Goal: Task Accomplishment & Management: Manage account settings

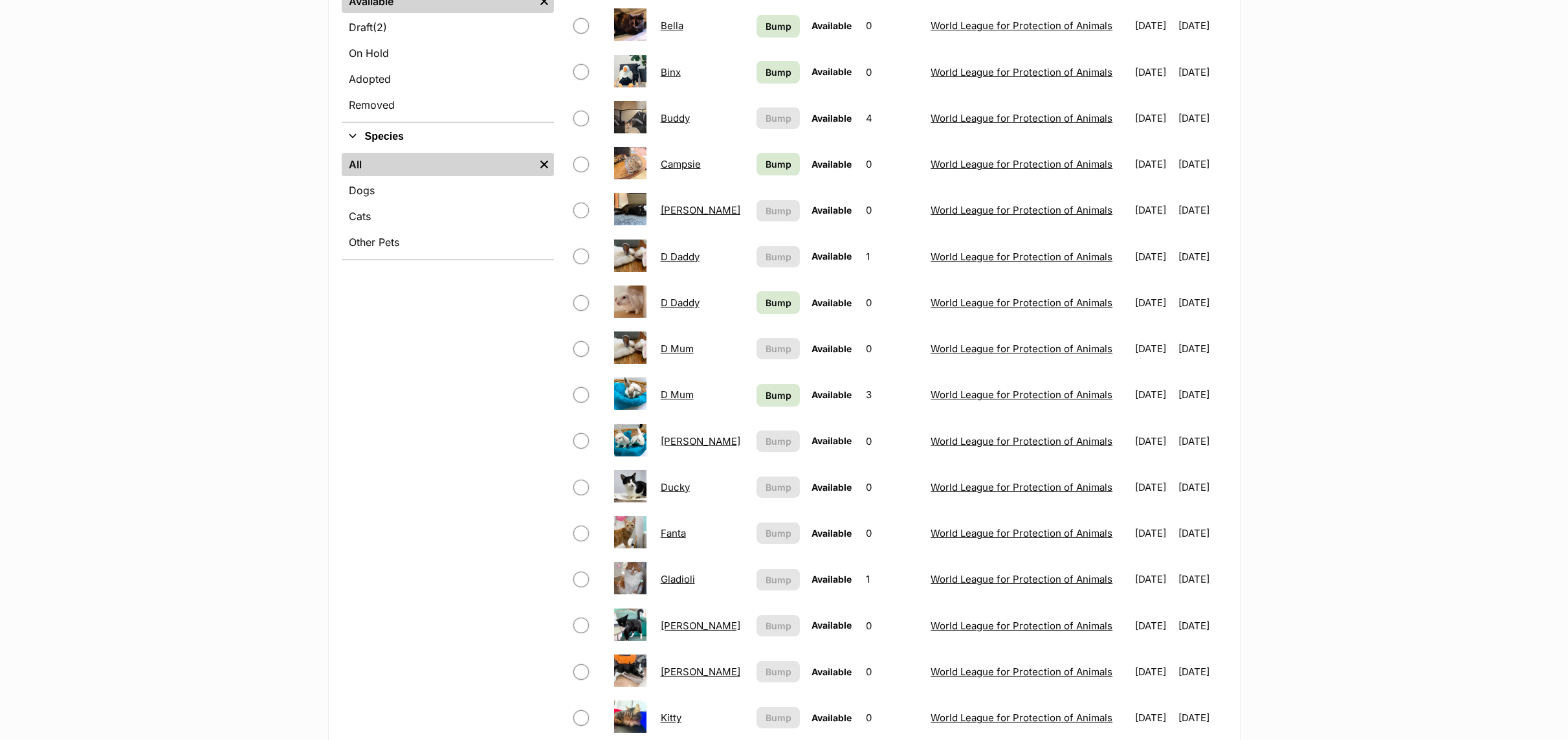
scroll to position [777, 0]
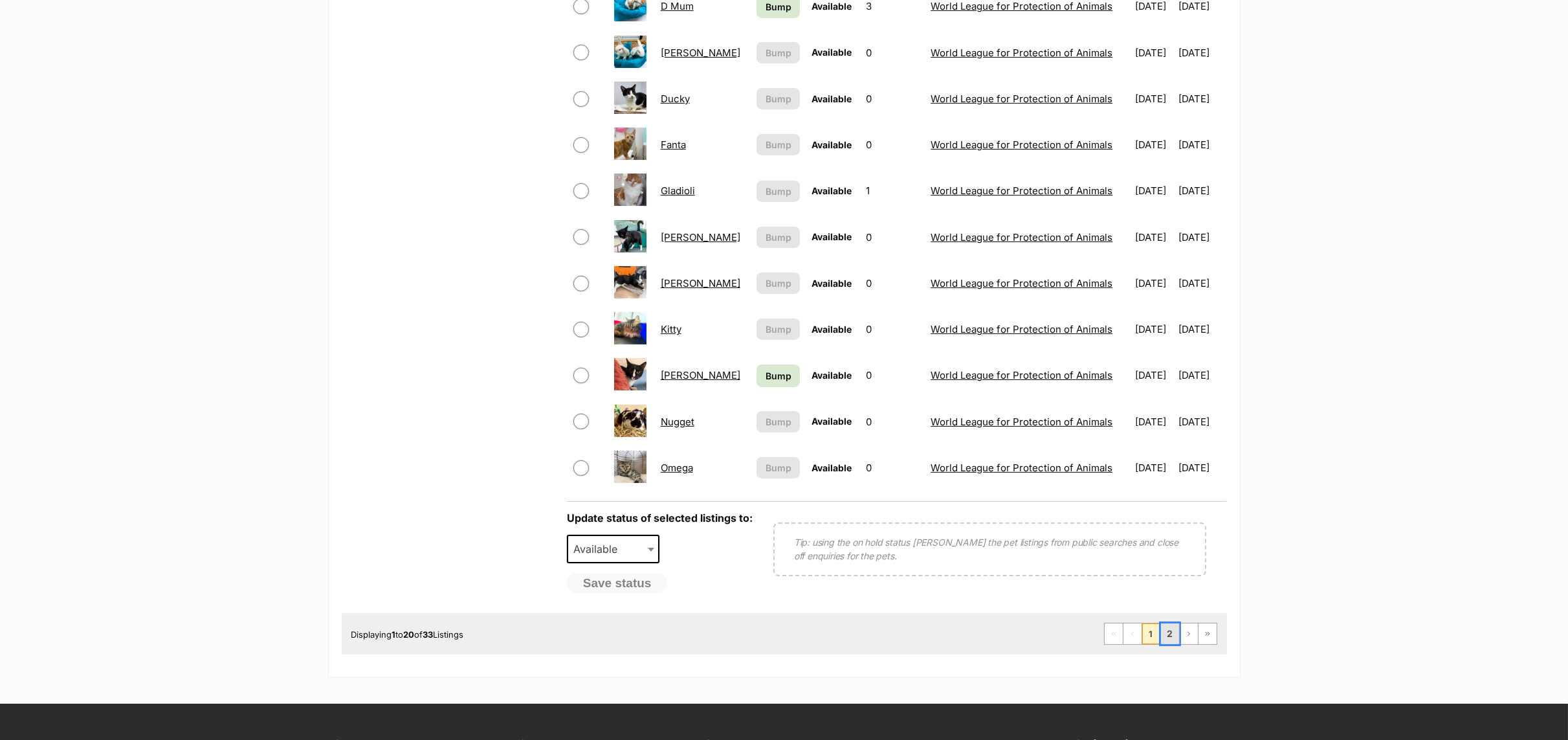
click at [1165, 642] on link "2" at bounding box center [1170, 634] width 18 height 20
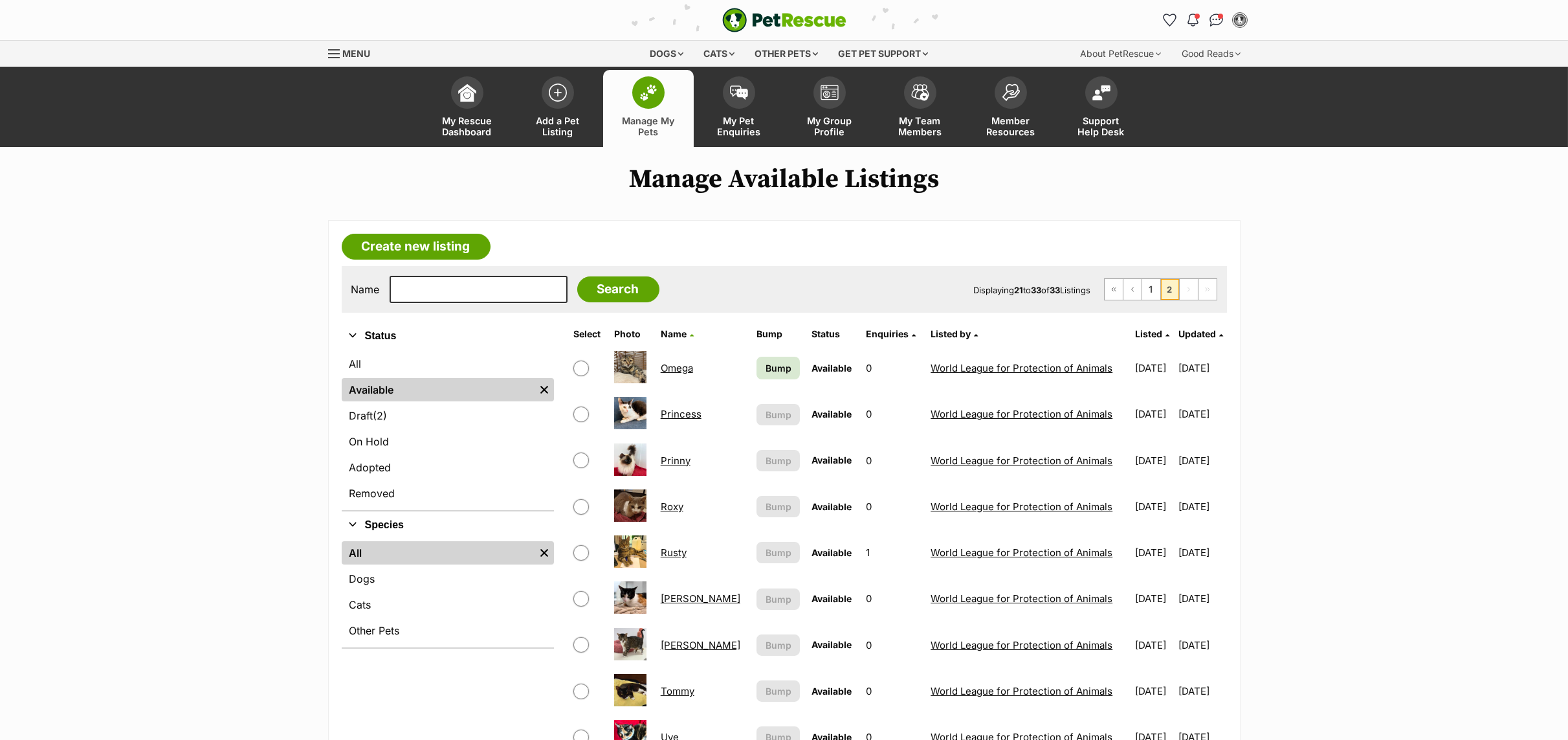
click at [971, 462] on link "World League for Protection of Animals" at bounding box center [1021, 461] width 182 height 13
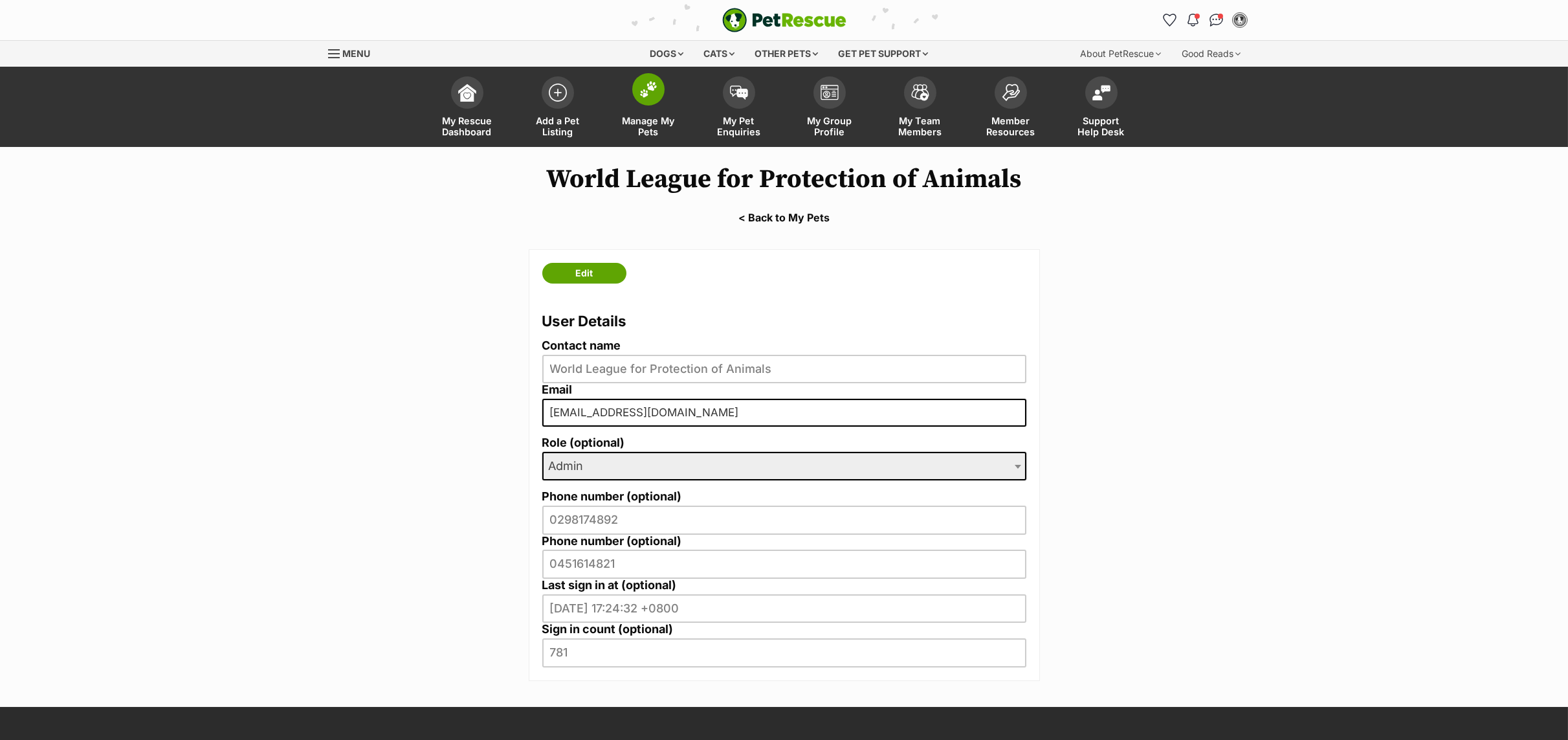
click at [639, 120] on span "Manage My Pets" at bounding box center [649, 126] width 58 height 22
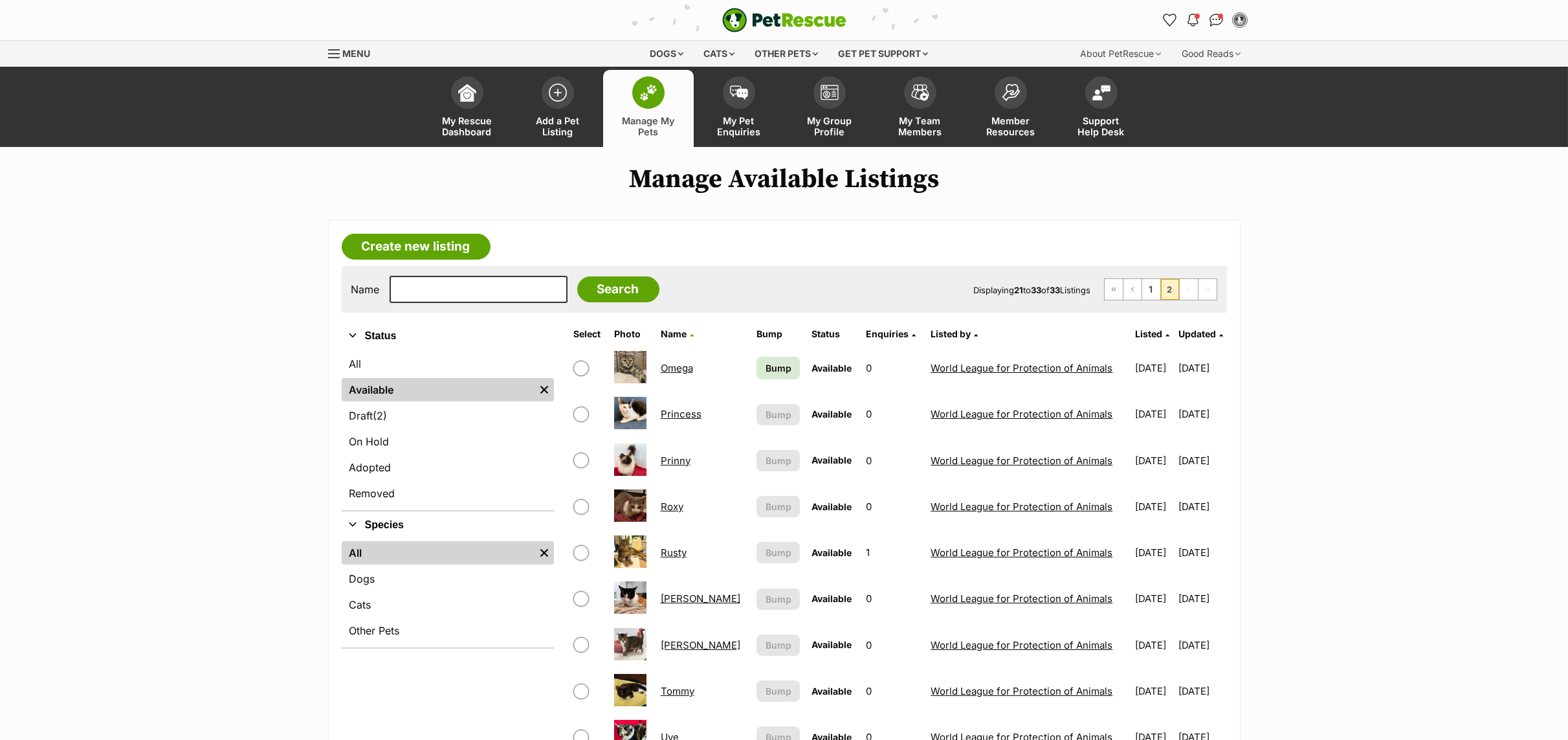
click at [666, 463] on link "Prinny" at bounding box center [675, 461] width 30 height 13
